Goal: Task Accomplishment & Management: Manage account settings

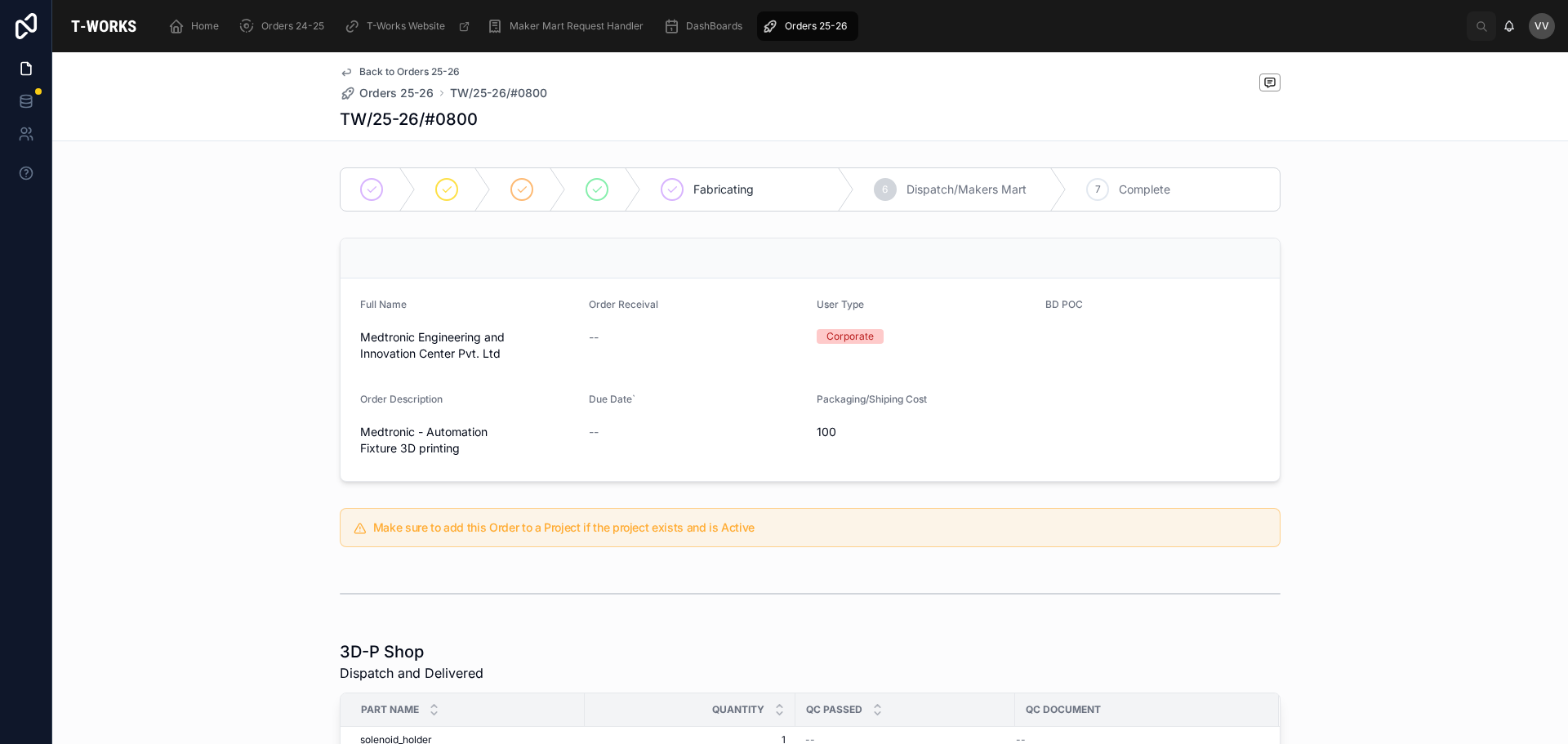
scroll to position [340, 0]
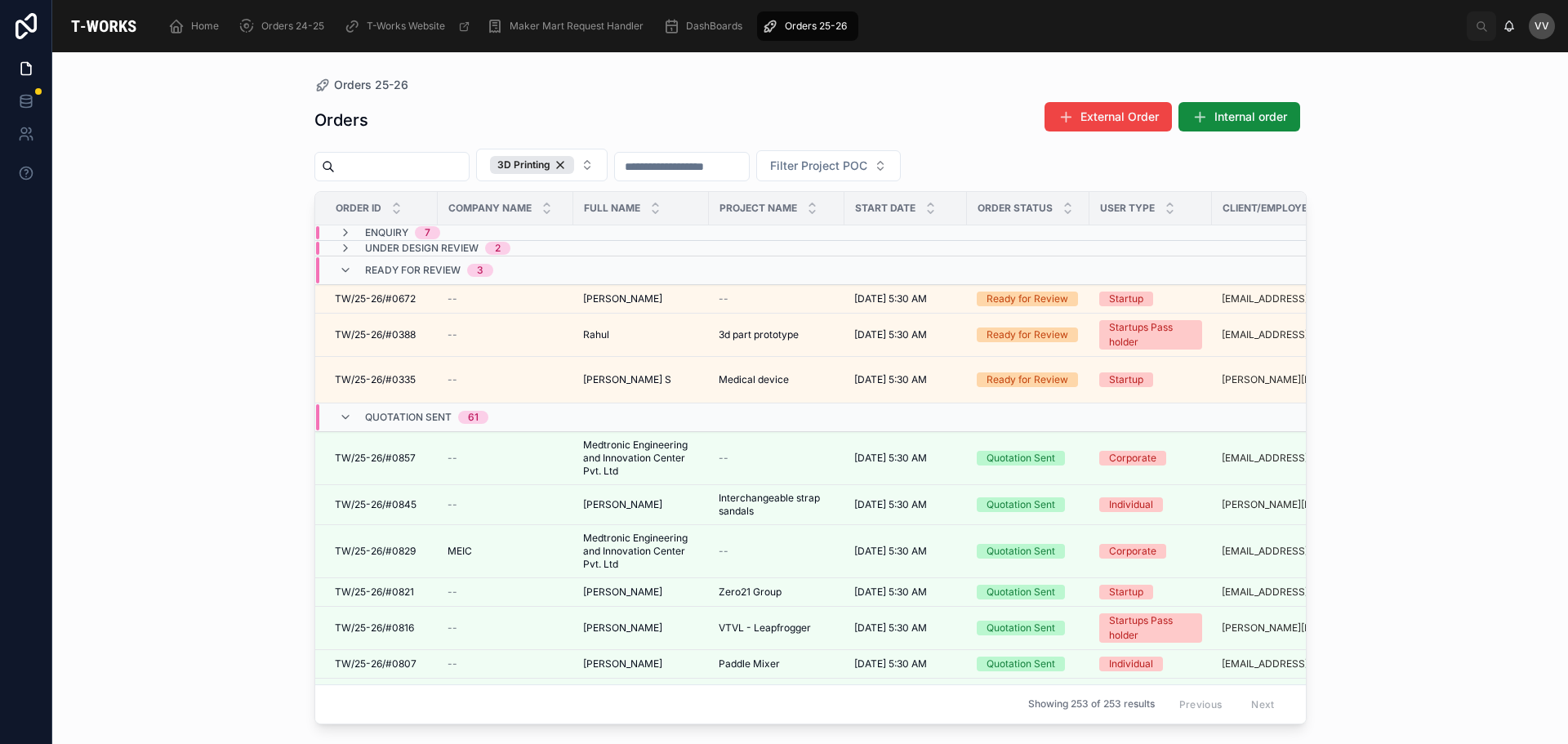
click at [380, 167] on input "text" at bounding box center [401, 166] width 134 height 23
type input "****"
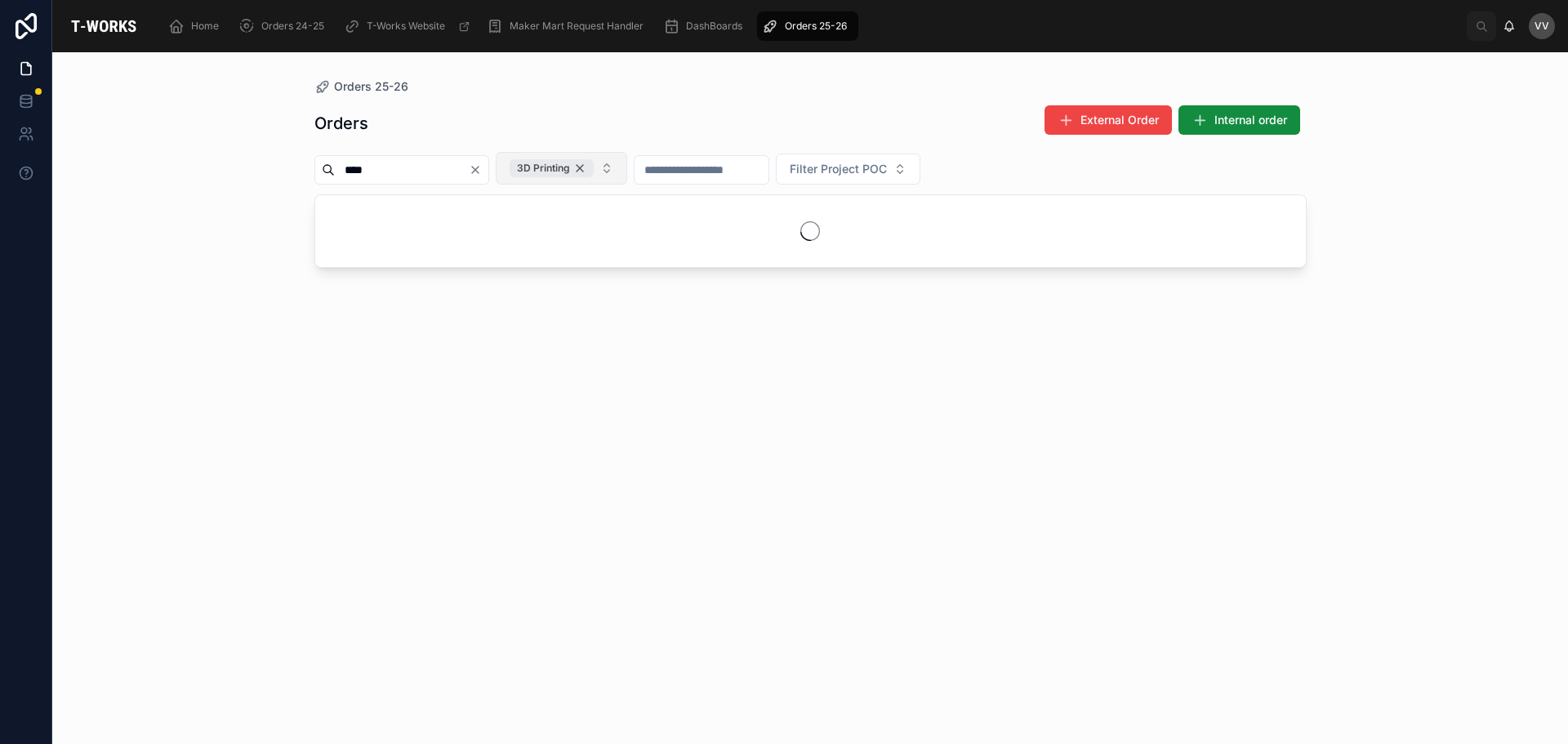
click at [593, 170] on div "3D Printing" at bounding box center [551, 167] width 84 height 18
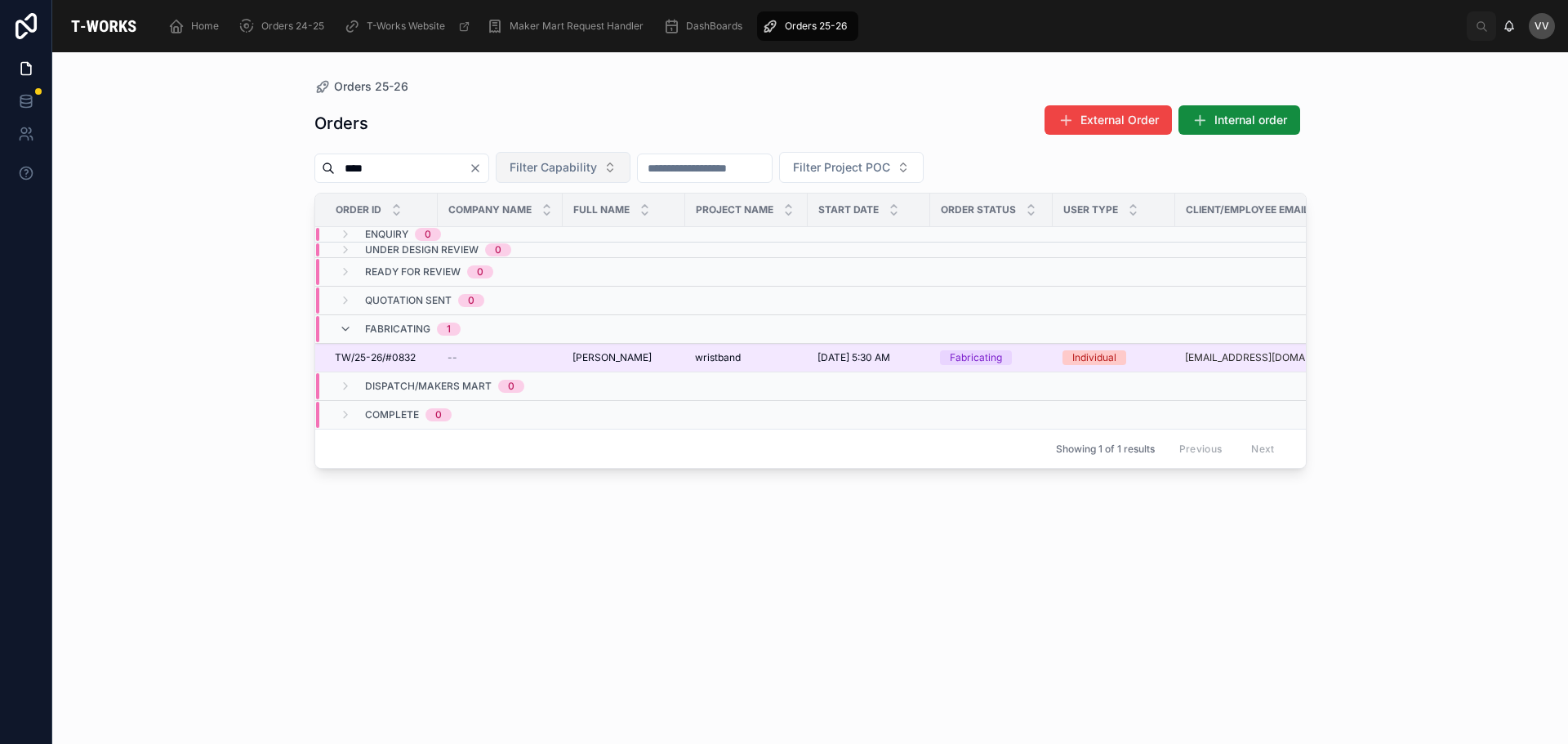
click at [414, 366] on td "TW/25-26/#0832 TW/25-26/#0832" at bounding box center [376, 358] width 123 height 29
click at [668, 369] on td "[PERSON_NAME] [PERSON_NAME]" at bounding box center [624, 358] width 123 height 29
click at [391, 362] on span "TW/25-26/#0832" at bounding box center [375, 358] width 81 height 13
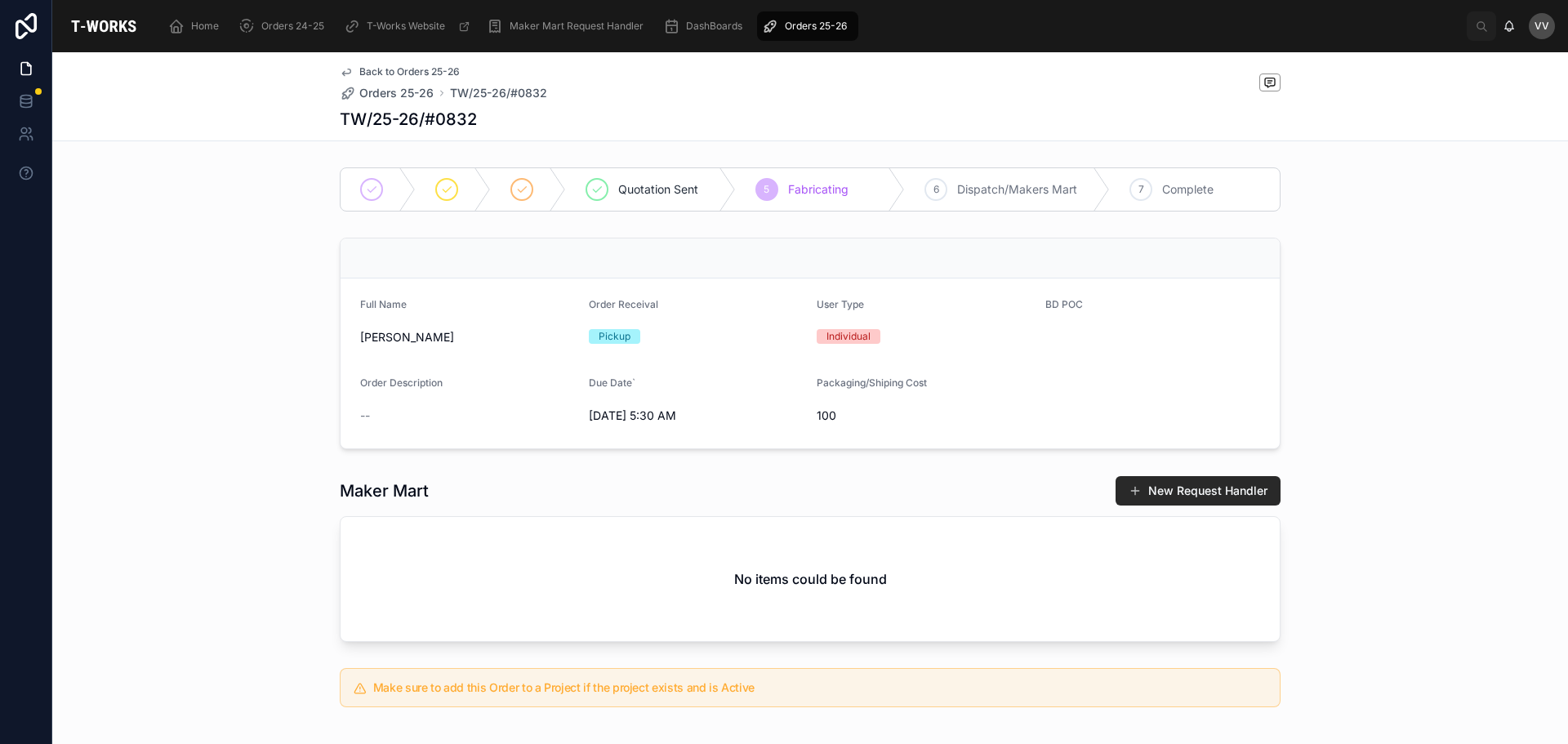
scroll to position [252, 0]
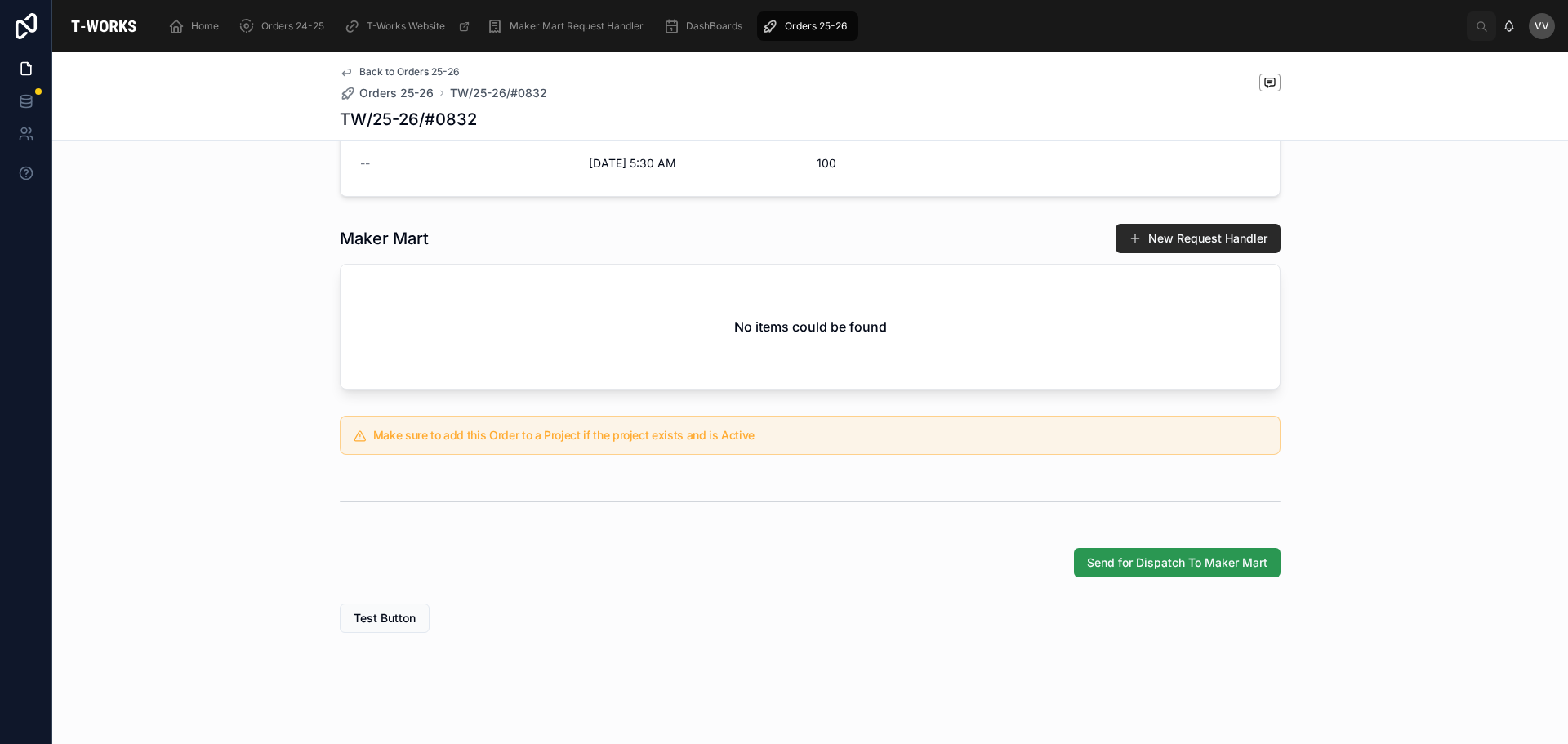
click at [1151, 559] on span "Send for Dispatch To Maker Mart" at bounding box center [1177, 562] width 180 height 16
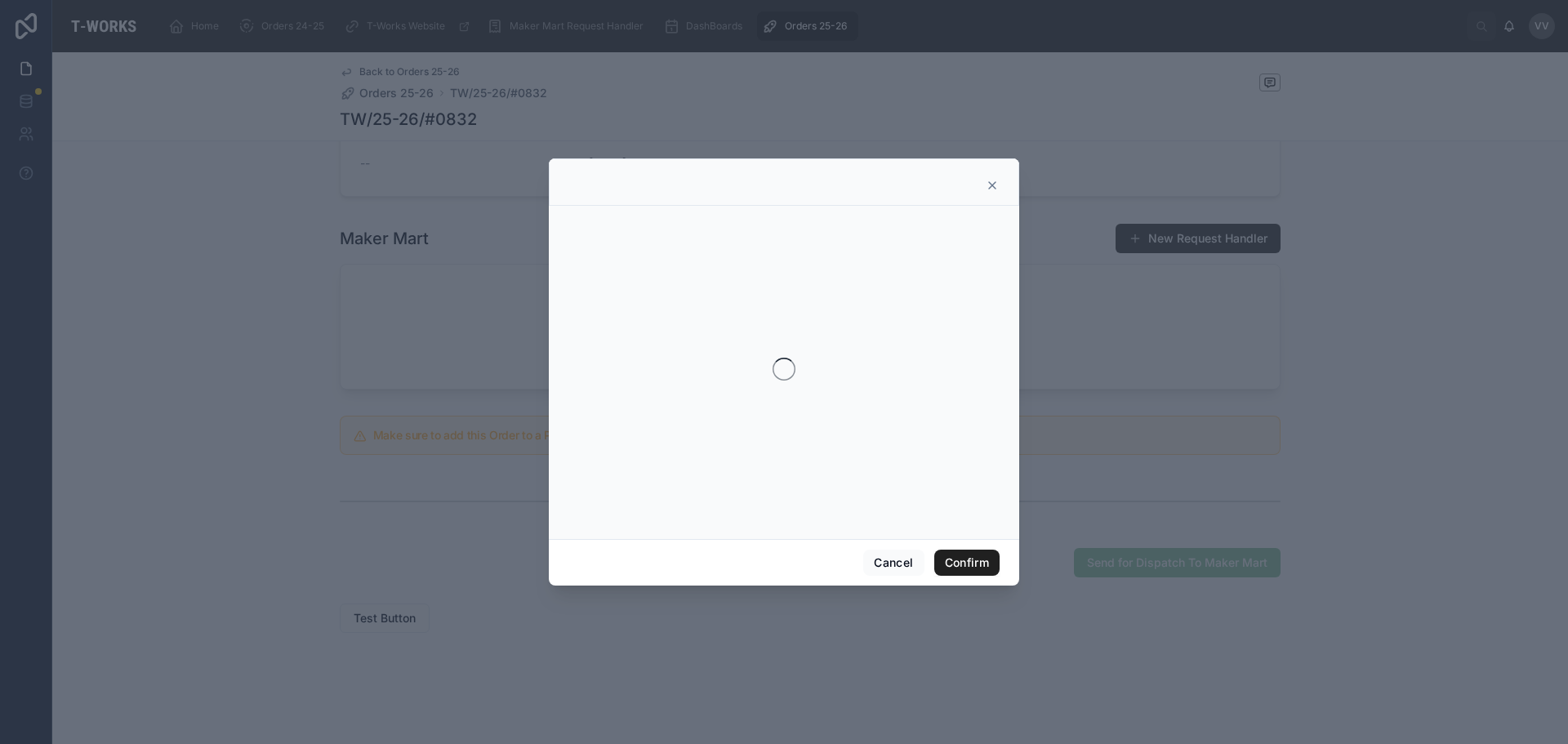
click at [968, 563] on button "Confirm" at bounding box center [967, 562] width 66 height 26
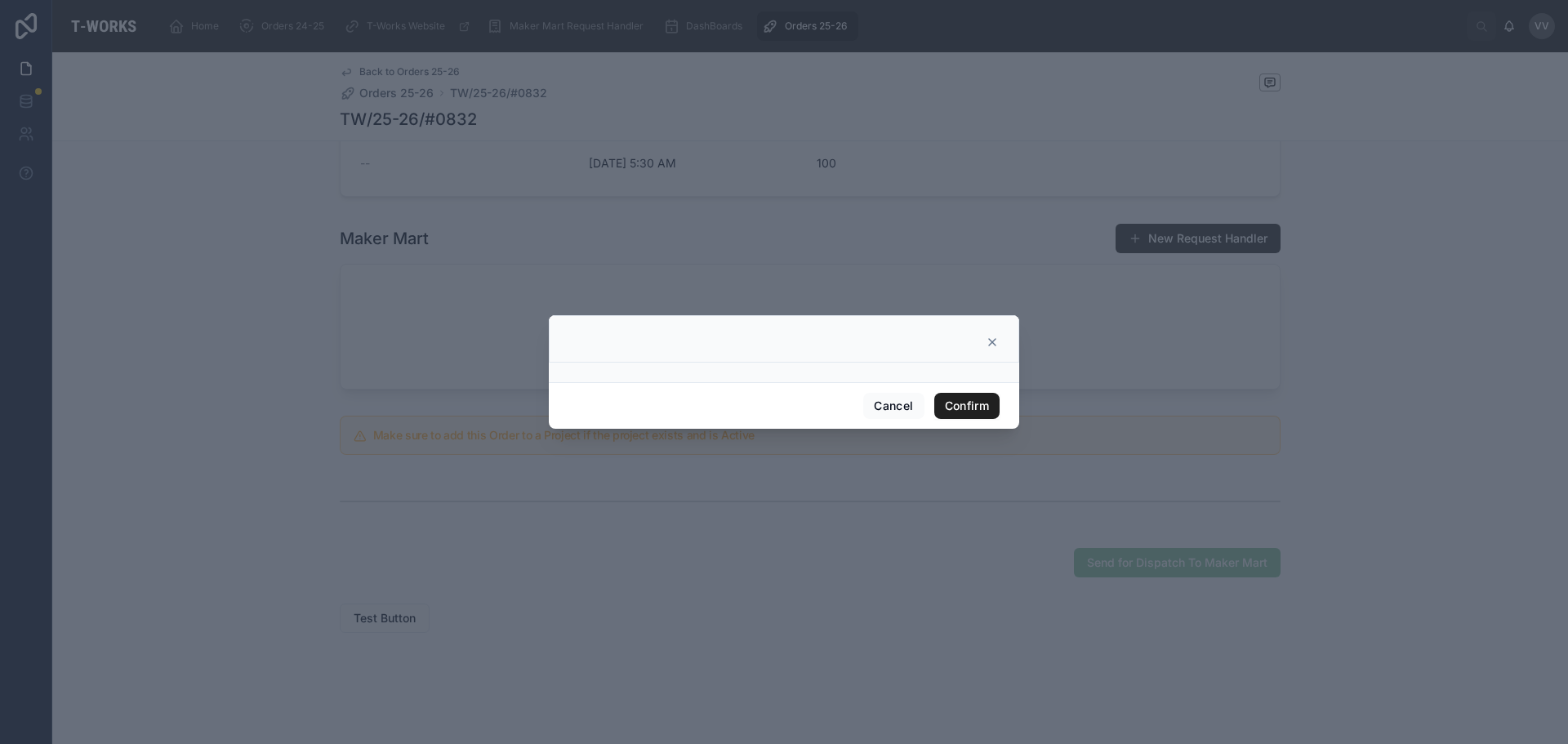
click at [985, 402] on button "Confirm" at bounding box center [967, 406] width 66 height 26
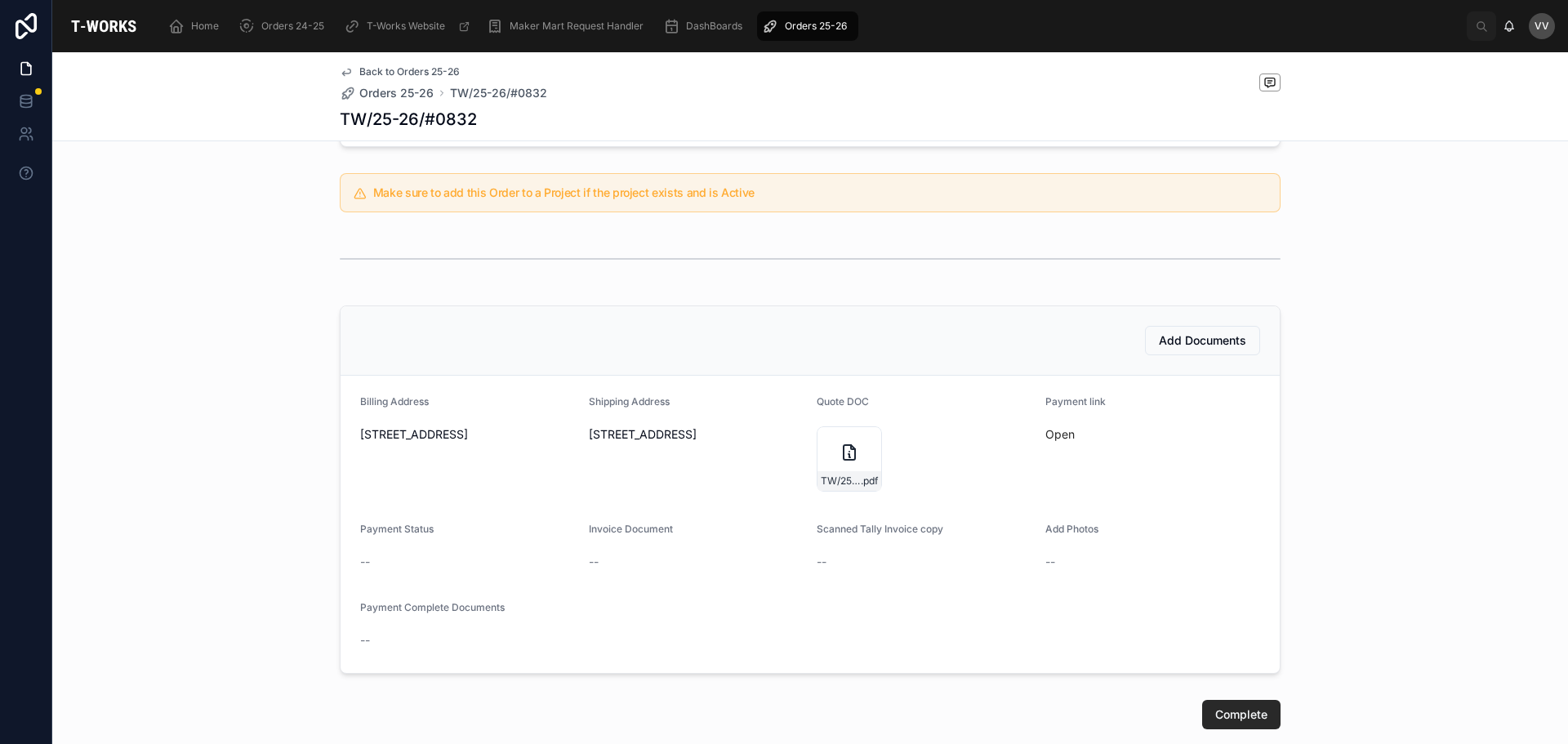
scroll to position [454, 0]
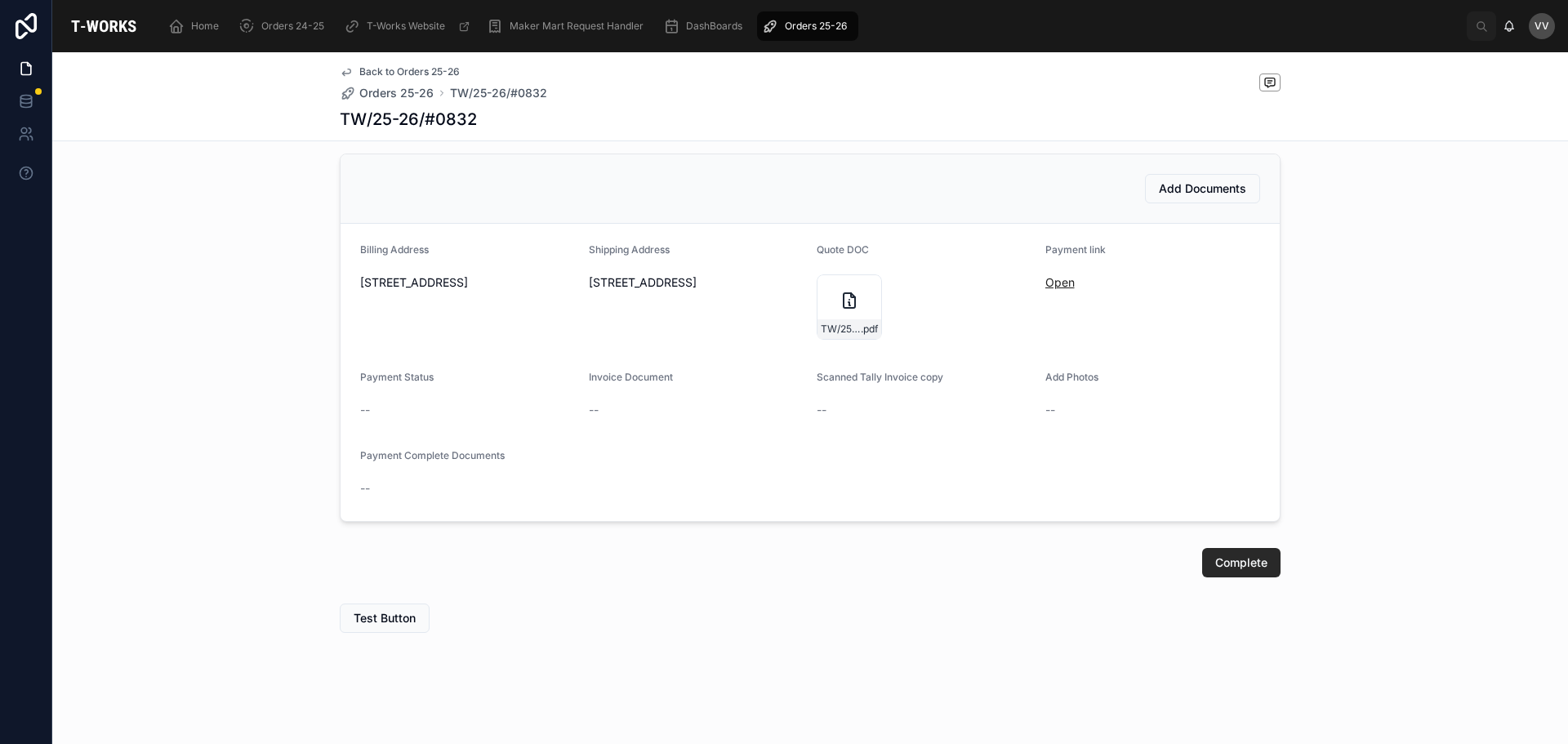
click at [1046, 287] on link "Open" at bounding box center [1060, 282] width 29 height 13
